Goal: Task Accomplishment & Management: Manage account settings

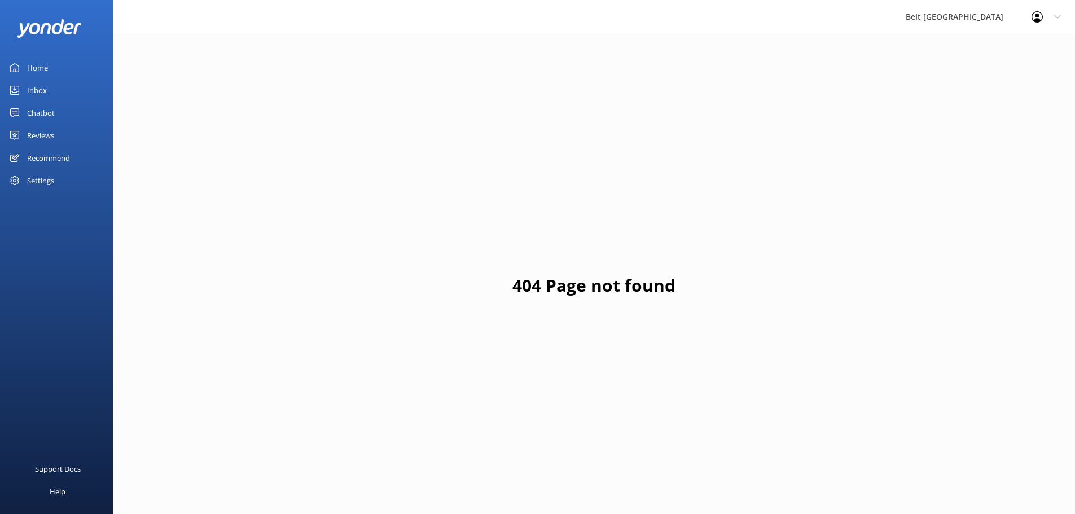
click at [24, 137] on link "Reviews" at bounding box center [56, 135] width 113 height 23
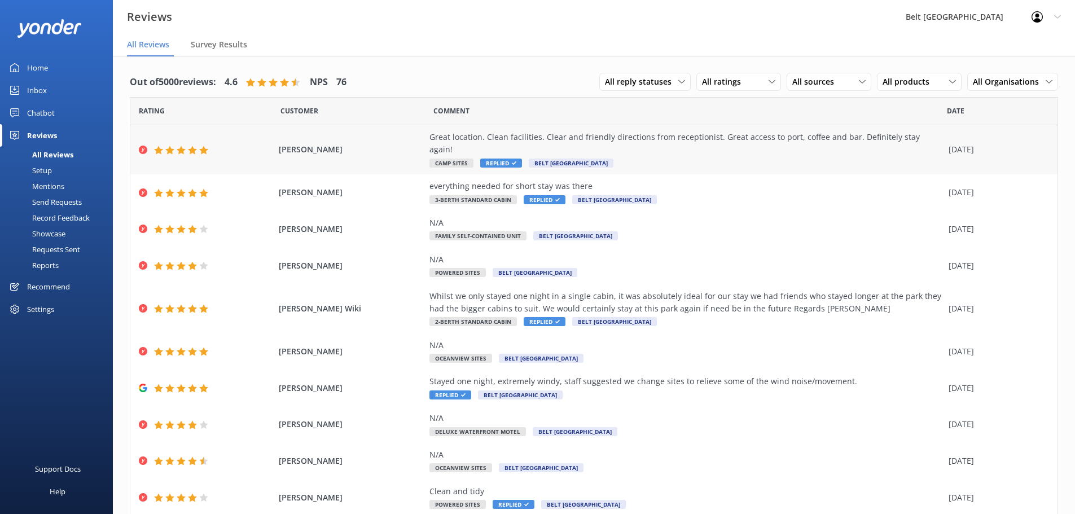
click at [334, 143] on span "[PERSON_NAME]" at bounding box center [352, 149] width 146 height 12
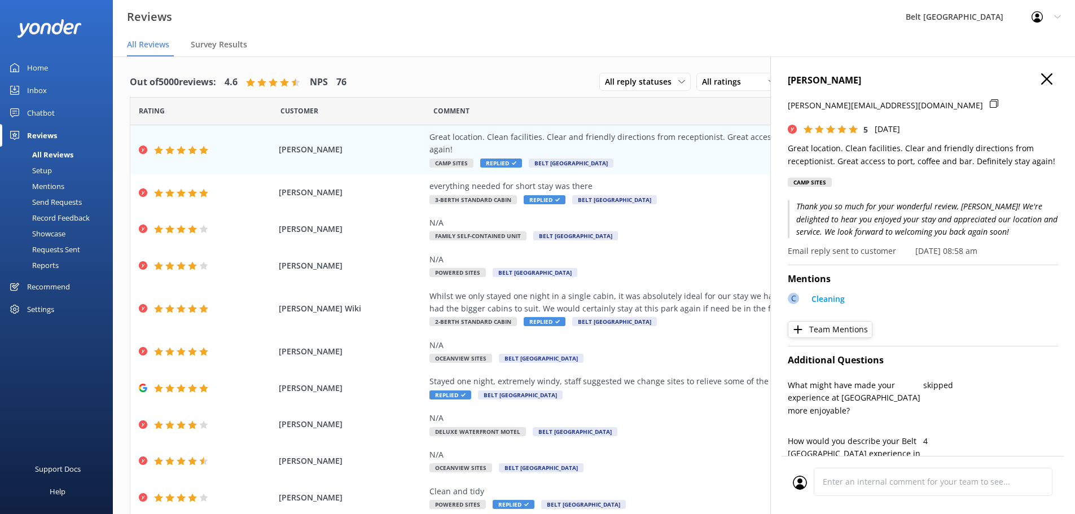
click at [990, 102] on icon at bounding box center [994, 103] width 8 height 8
